Goal: Task Accomplishment & Management: Manage account settings

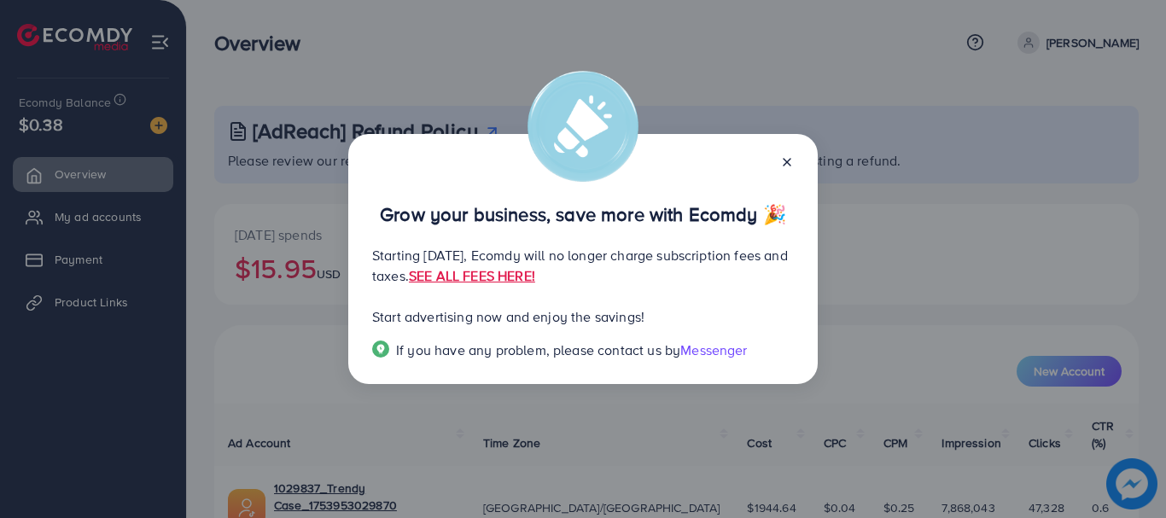
click at [784, 164] on line at bounding box center [786, 162] width 7 height 7
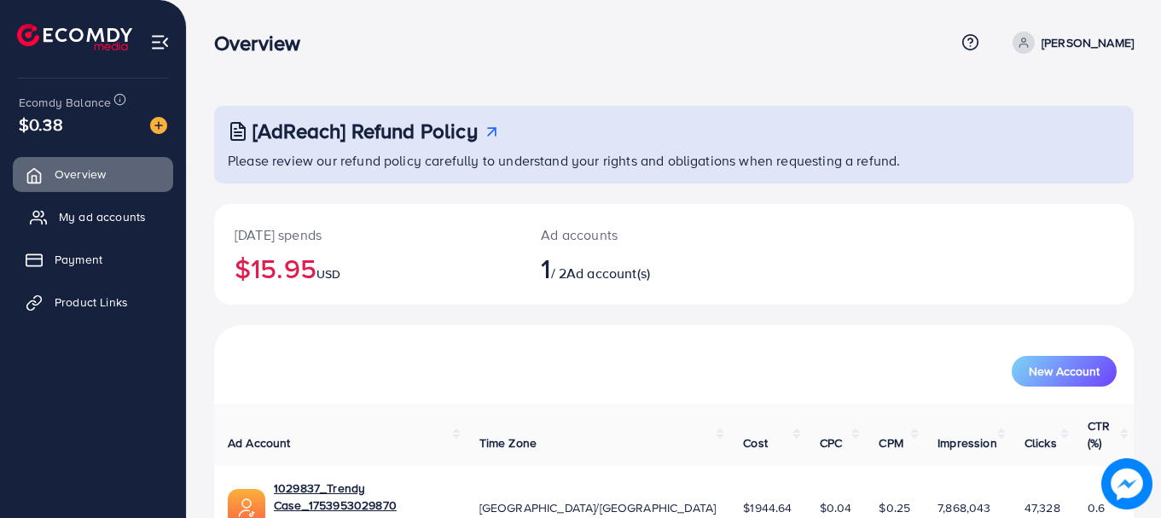
click at [113, 215] on span "My ad accounts" at bounding box center [102, 216] width 87 height 17
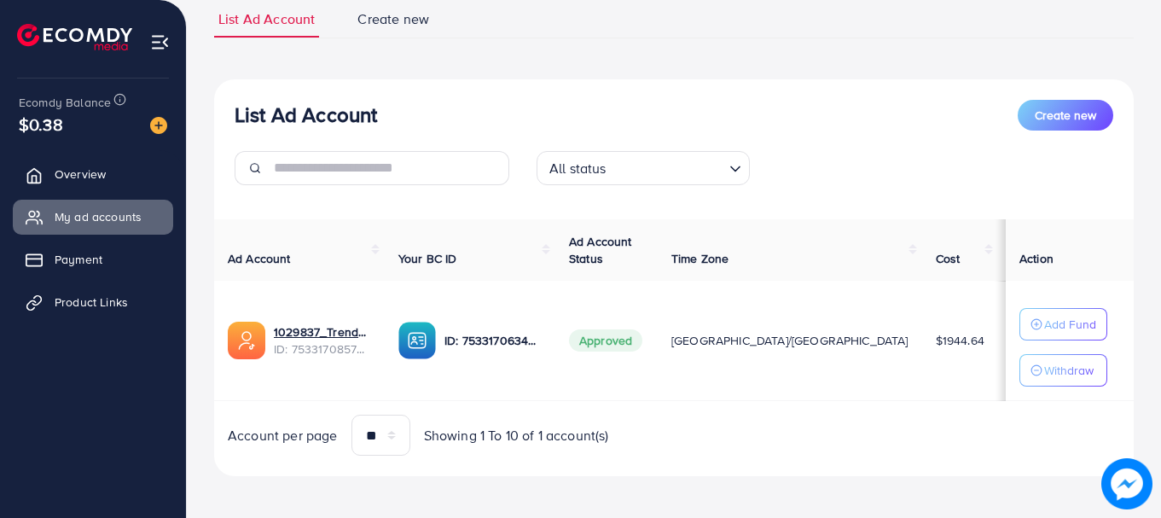
scroll to position [131, 0]
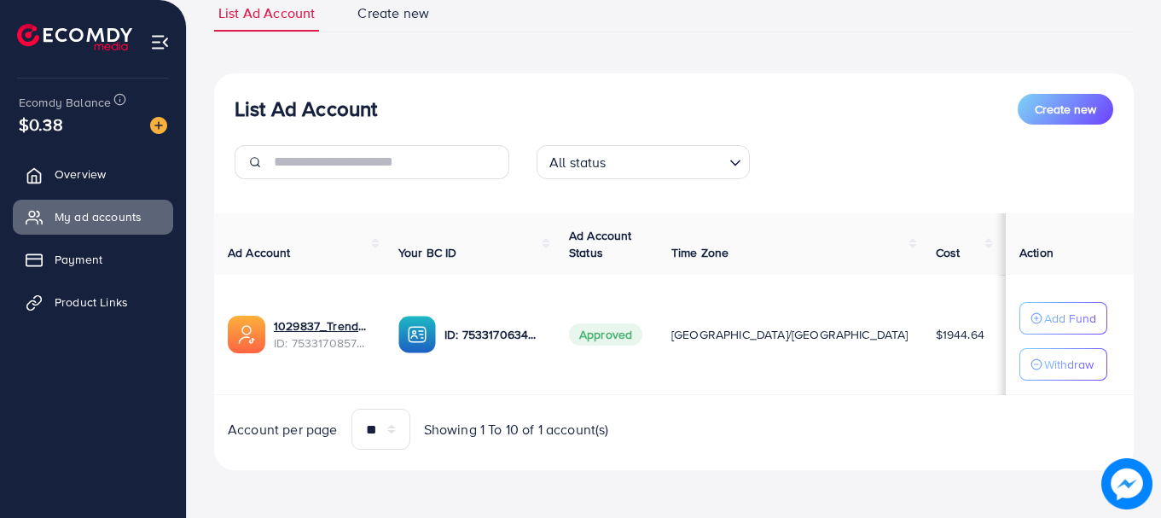
drag, startPoint x: 959, startPoint y: 331, endPoint x: 237, endPoint y: 304, distance: 722.4
click at [237, 304] on tr "1029837_Trendy Case_1753953029870 ID: 7533170857322184720 ID: 75331706346004480…" at bounding box center [706, 335] width 985 height 120
click at [759, 459] on div "List Ad Account Create new All status Loading... Ad Account Your BC ID Ad Accou…" at bounding box center [674, 272] width 920 height 398
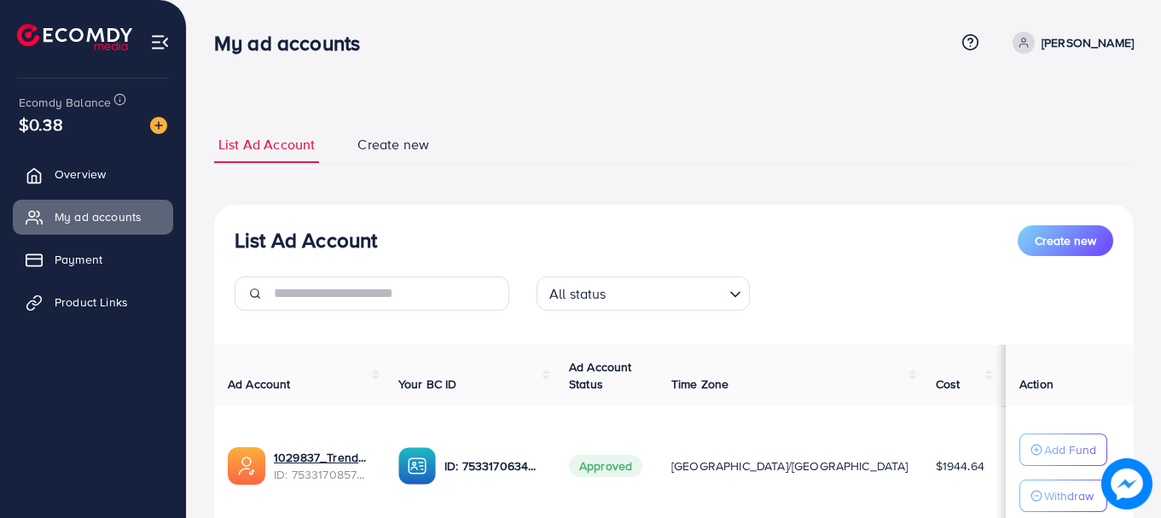
drag, startPoint x: 634, startPoint y: 421, endPoint x: 210, endPoint y: 47, distance: 565.3
click at [210, 47] on div "My ad accounts Help Center Contact Support Plans and Pricing Term and policy Ab…" at bounding box center [580, 324] width 1161 height 649
click at [665, 68] on nav "My ad accounts Help Center Contact Support Plans and Pricing Term and policy Ab…" at bounding box center [674, 42] width 920 height 61
